Goal: Find specific page/section: Find specific page/section

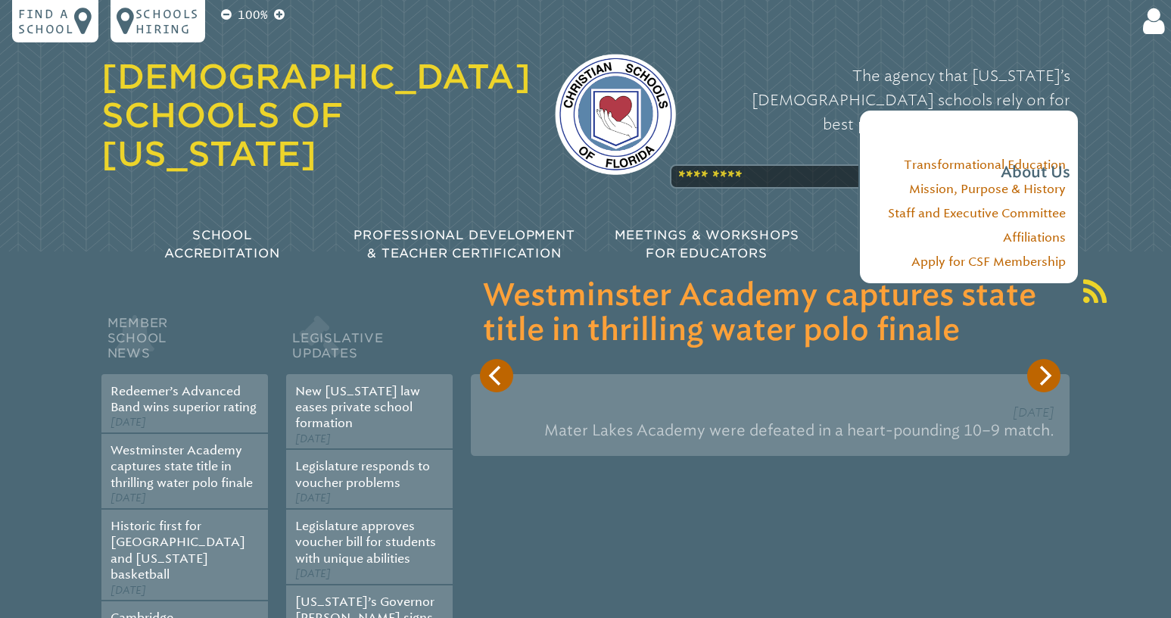
click at [735, 138] on div "The agency that [US_STATE]’s [DEMOGRAPHIC_DATA] schools rely on for best practi…" at bounding box center [885, 123] width 370 height 151
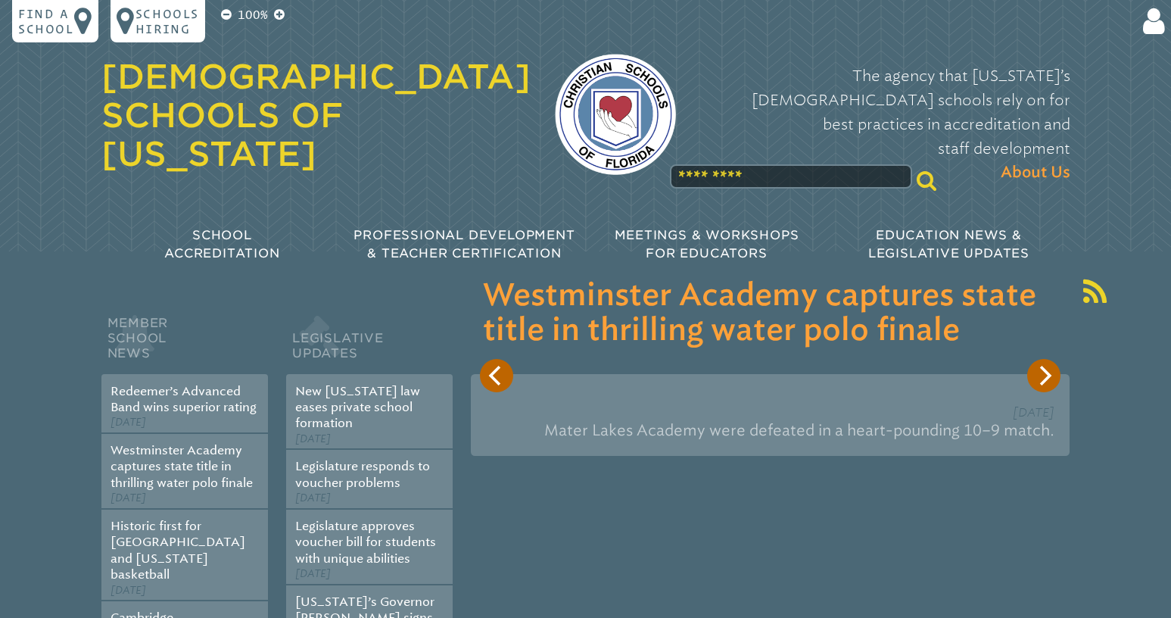
click at [845, 164] on input "text" at bounding box center [791, 176] width 242 height 24
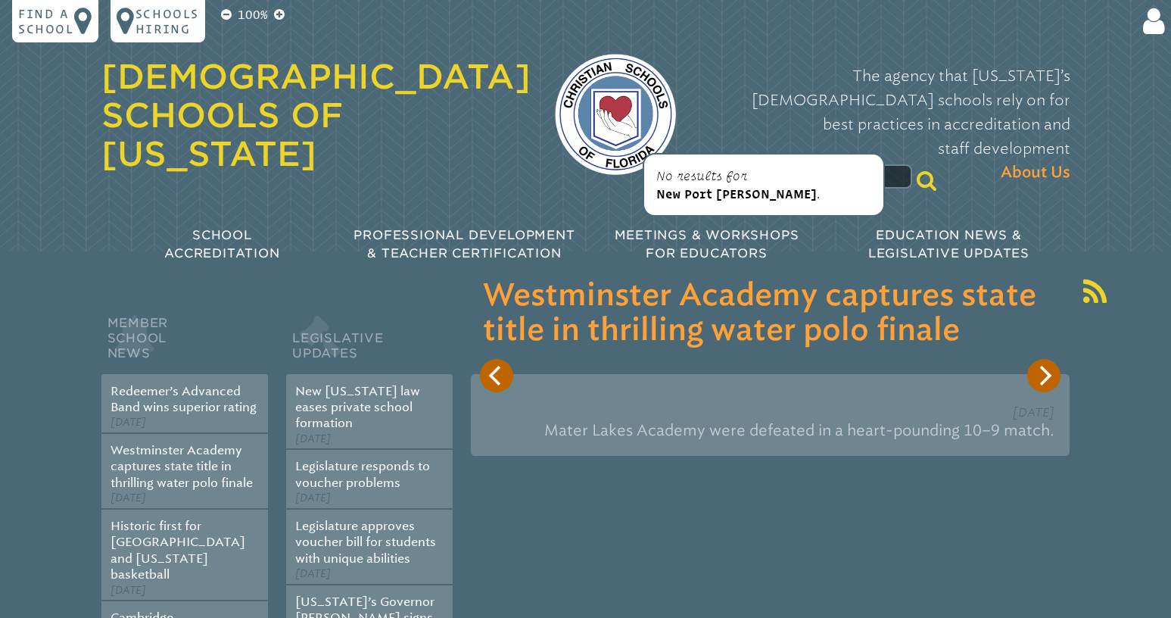
type input "**********"
click at [738, 194] on span "New Port [PERSON_NAME]" at bounding box center [736, 194] width 161 height 14
click at [917, 170] on icon at bounding box center [927, 180] width 20 height 21
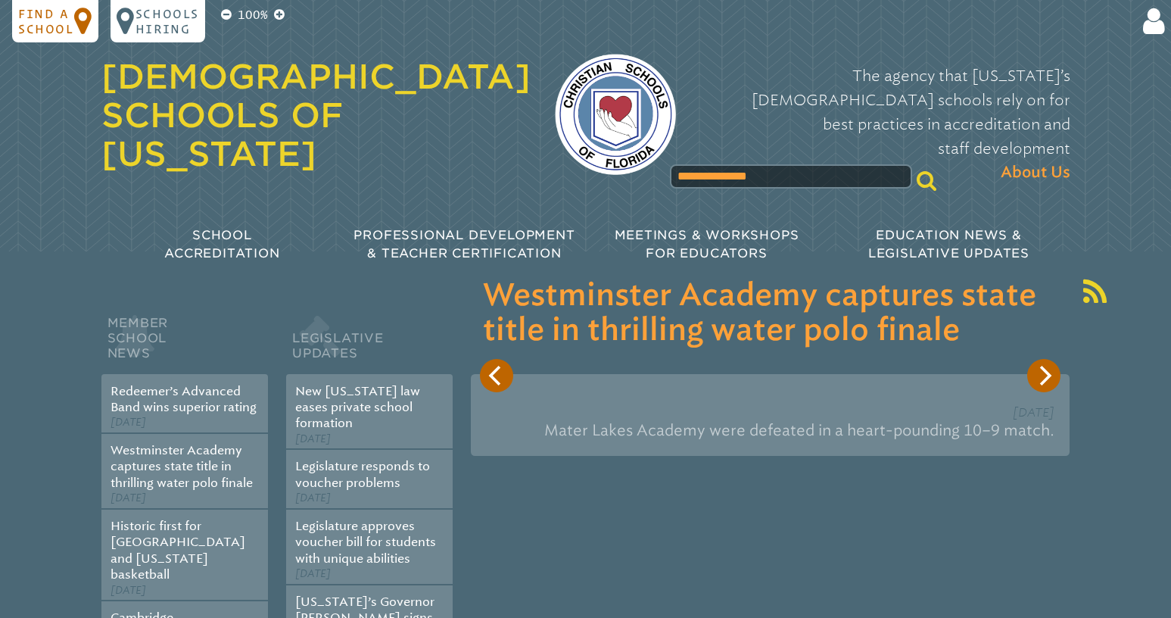
click at [49, 23] on p "Find a school" at bounding box center [46, 21] width 56 height 30
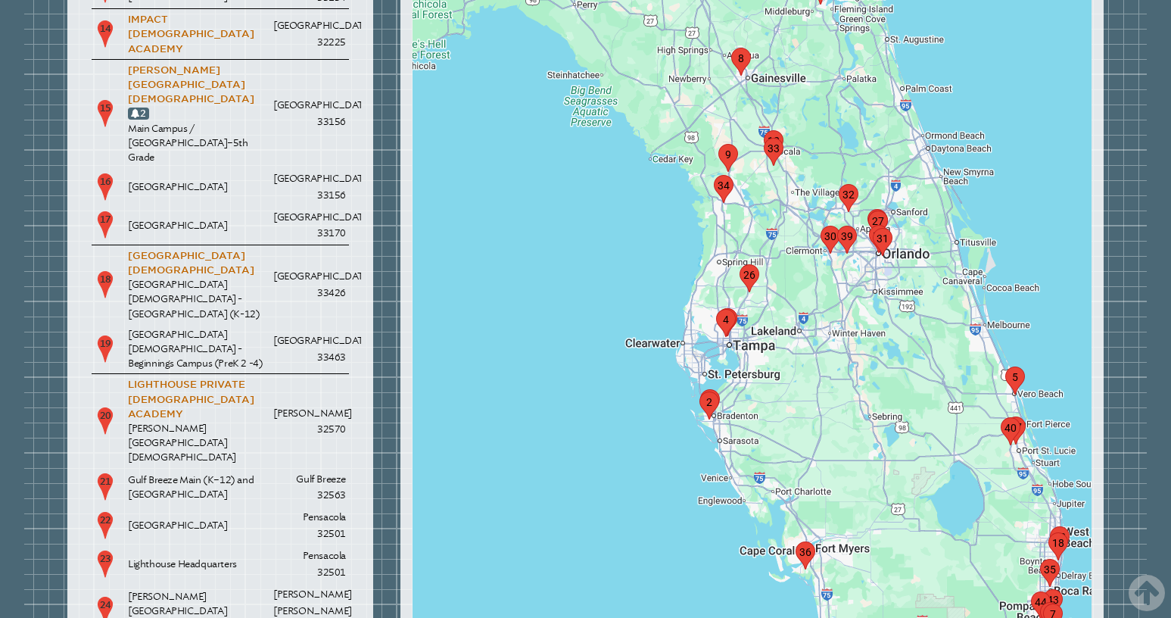
scroll to position [2626, 0]
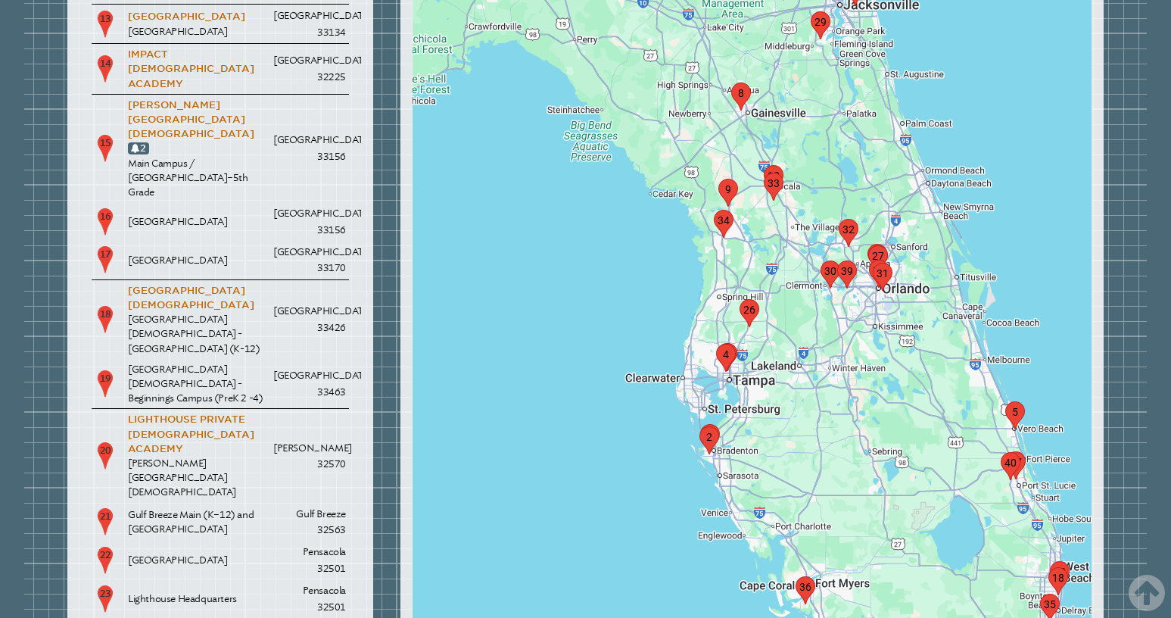
click at [844, 343] on div at bounding box center [752, 357] width 679 height 2200
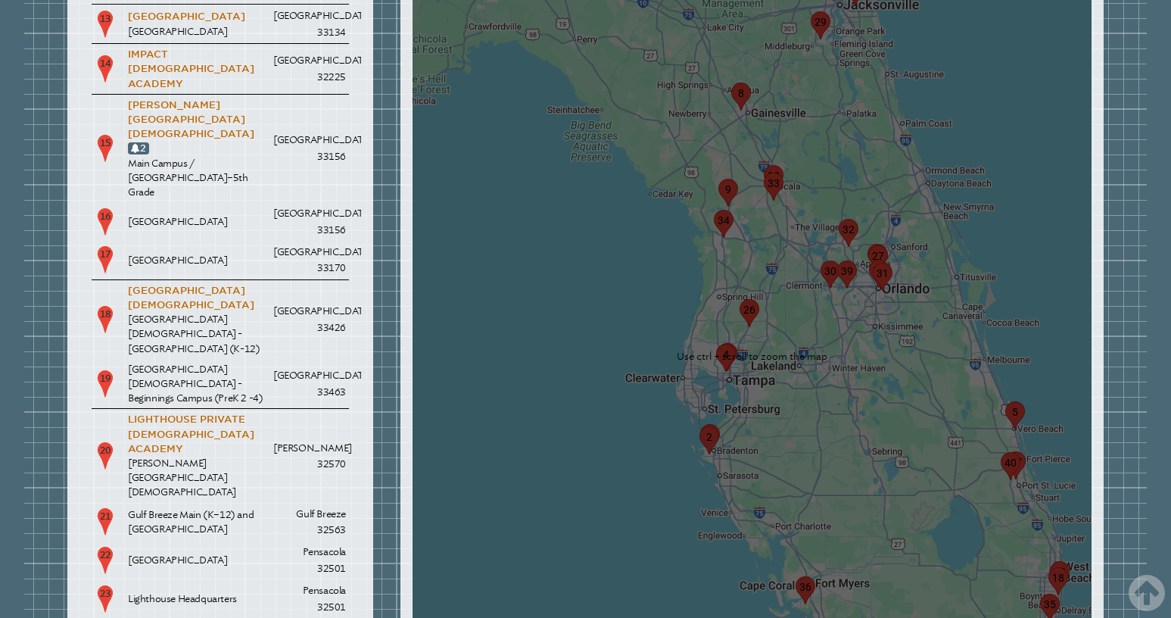
scroll to position [2550, 0]
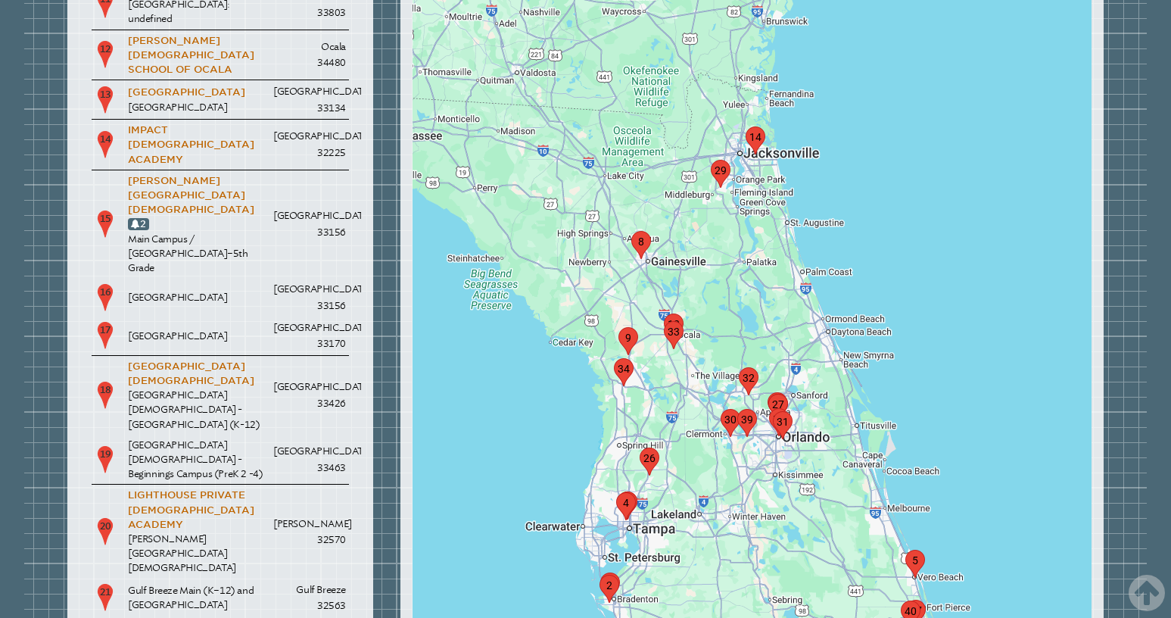
drag, startPoint x: 551, startPoint y: 344, endPoint x: 450, endPoint y: 417, distance: 124.8
click at [450, 417] on div at bounding box center [752, 432] width 679 height 2200
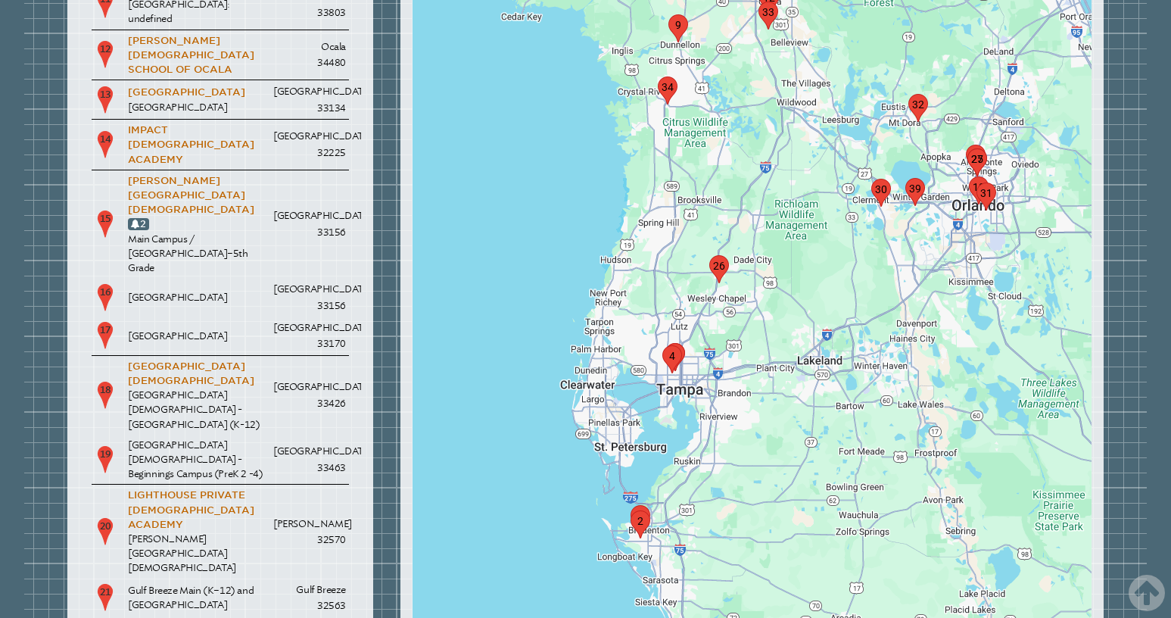
drag, startPoint x: 700, startPoint y: 372, endPoint x: 741, endPoint y: 221, distance: 156.1
click at [741, 221] on div at bounding box center [752, 432] width 679 height 2200
